Goal: Transaction & Acquisition: Purchase product/service

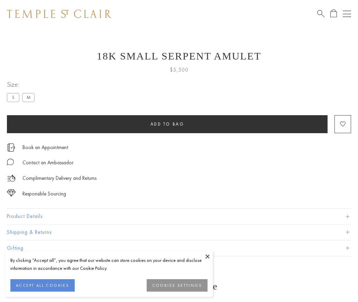
click at [167, 124] on span "Add to bag" at bounding box center [168, 124] width 34 height 6
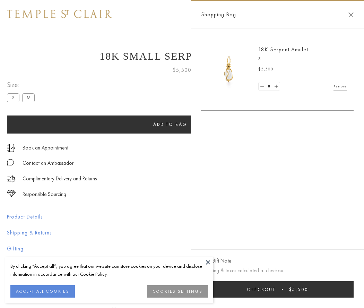
click at [282, 289] on button "Checkout $5,500" at bounding box center [277, 289] width 152 height 16
